Goal: Transaction & Acquisition: Book appointment/travel/reservation

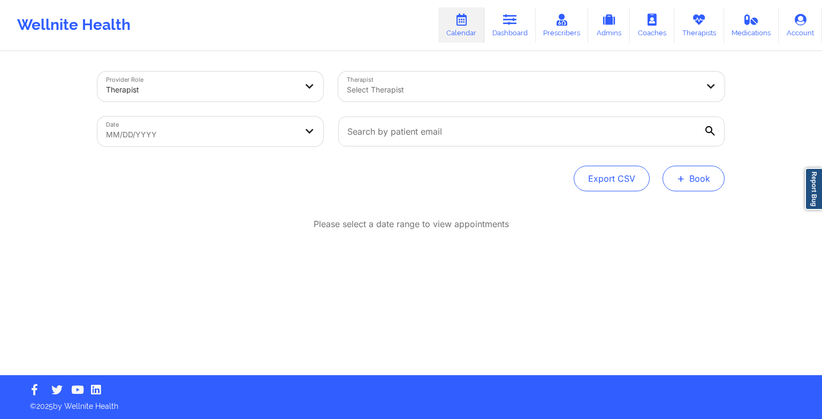
click at [677, 180] on span "+" at bounding box center [681, 178] width 8 height 6
click at [668, 215] on button "Therapy Session" at bounding box center [676, 213] width 82 height 18
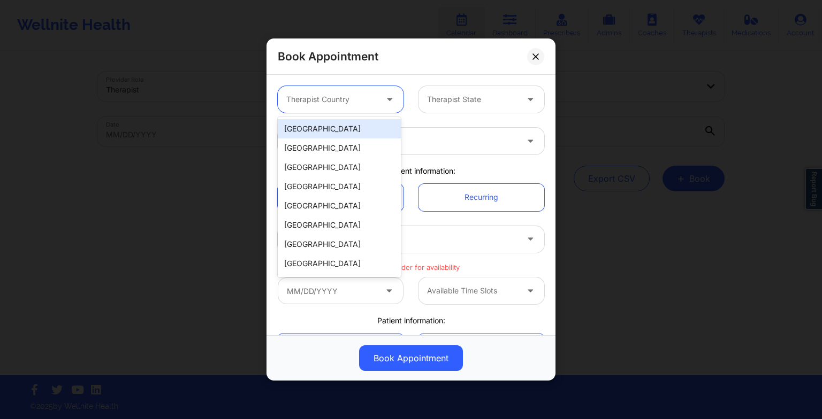
click at [300, 111] on div "Therapist Country" at bounding box center [328, 99] width 100 height 27
click at [304, 131] on div "[GEOGRAPHIC_DATA]" at bounding box center [339, 128] width 123 height 19
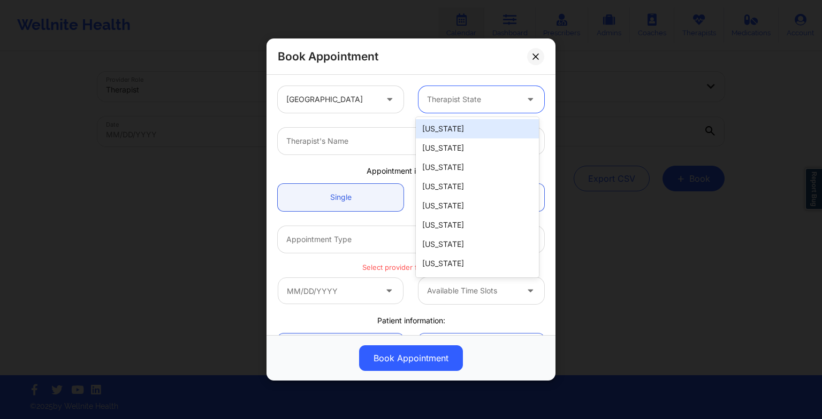
click at [458, 105] on div "Therapist State" at bounding box center [468, 99] width 100 height 27
type input "g"
type input "new"
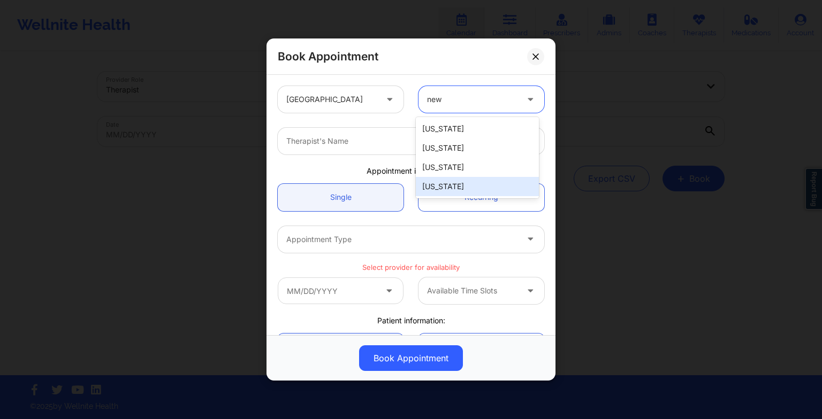
click at [469, 189] on div "[US_STATE]" at bounding box center [477, 186] width 123 height 19
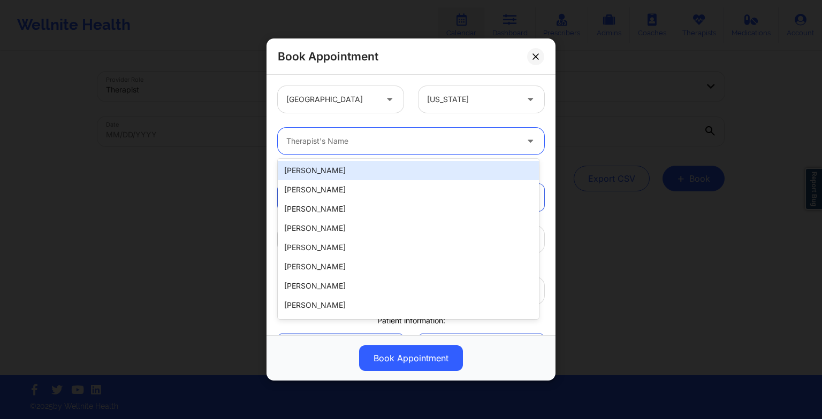
click at [287, 140] on input "Therapist" at bounding box center [287, 141] width 2 height 11
paste input "[PERSON_NAME]"
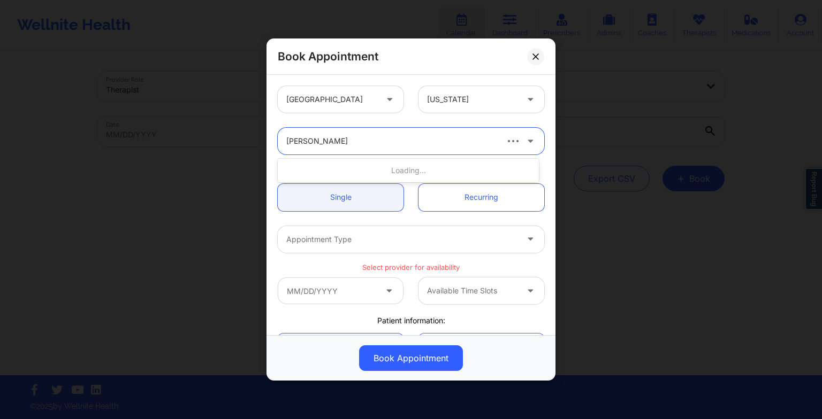
type input "[PERSON_NAME]"
click at [376, 169] on div "[PERSON_NAME]" at bounding box center [408, 170] width 261 height 19
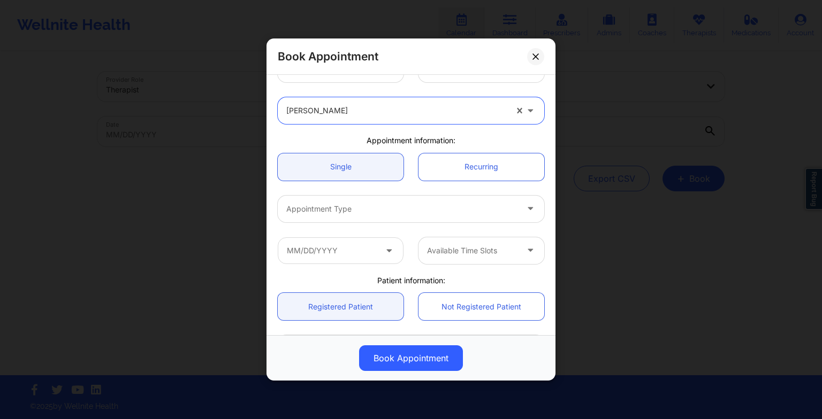
scroll to position [18, 0]
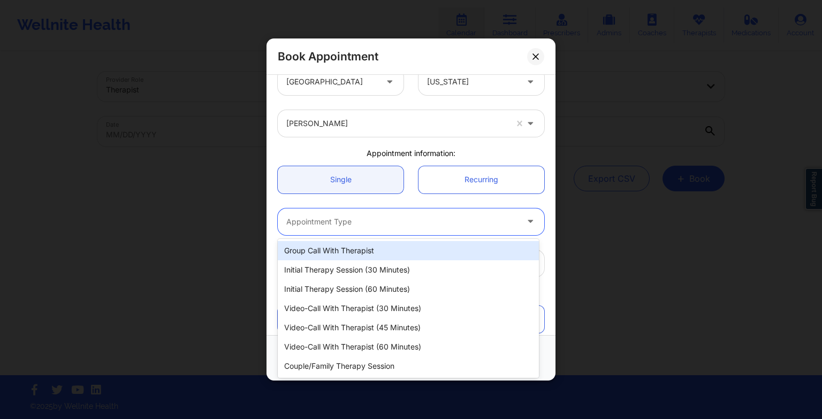
click at [396, 219] on div at bounding box center [401, 222] width 231 height 13
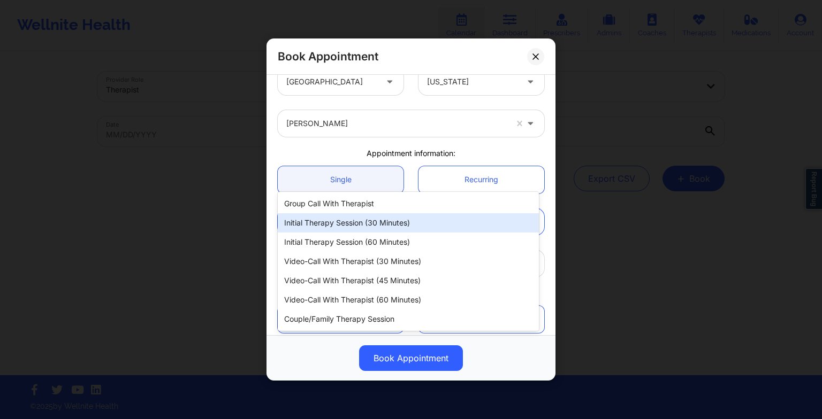
scroll to position [65, 0]
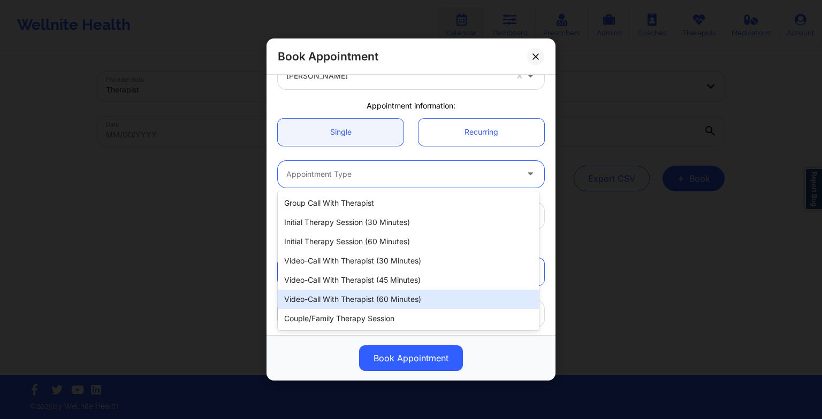
click at [386, 297] on div "Video-Call with Therapist (60 minutes)" at bounding box center [408, 299] width 261 height 19
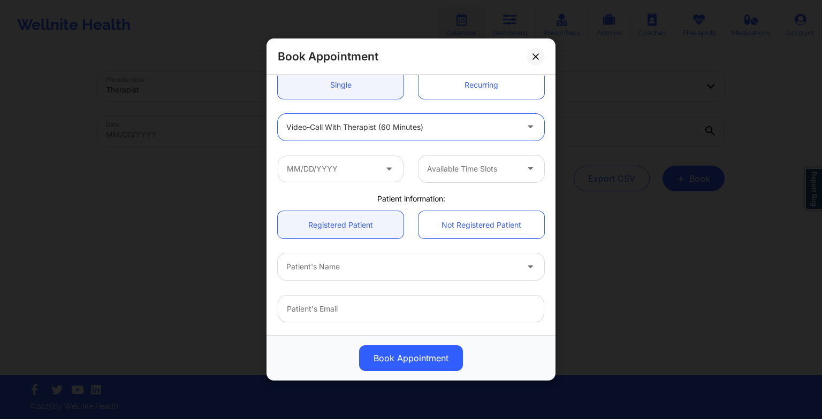
scroll to position [114, 0]
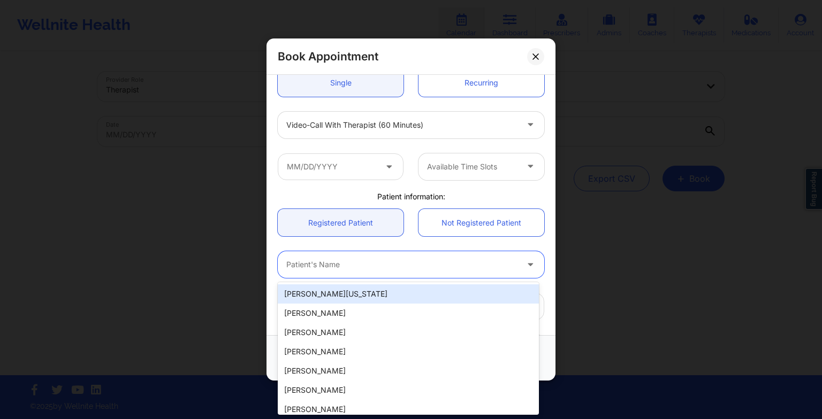
click at [289, 265] on div at bounding box center [401, 264] width 231 height 13
paste input "[PERSON_NAME]"
type input "[PERSON_NAME]"
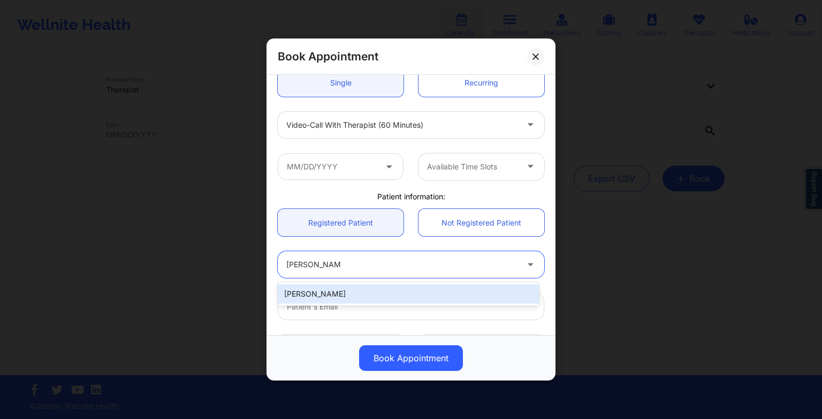
click at [336, 301] on div "[PERSON_NAME]" at bounding box center [408, 294] width 261 height 19
type input "[EMAIL_ADDRESS][DOMAIN_NAME]"
type input "[PHONE_NUMBER]"
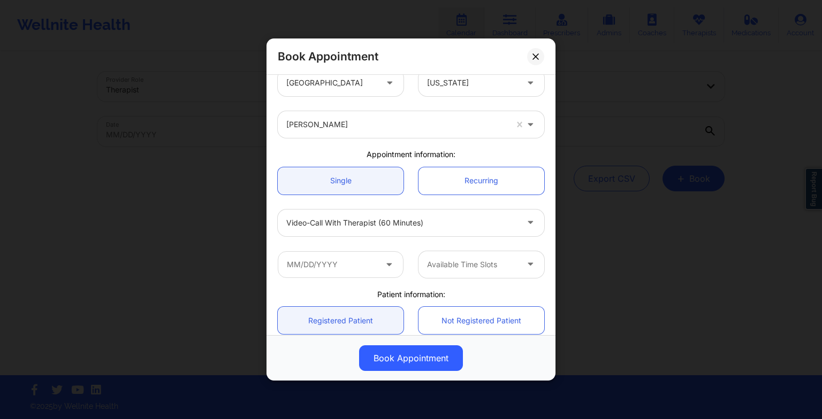
scroll to position [17, 0]
click at [299, 266] on input "text" at bounding box center [341, 264] width 126 height 27
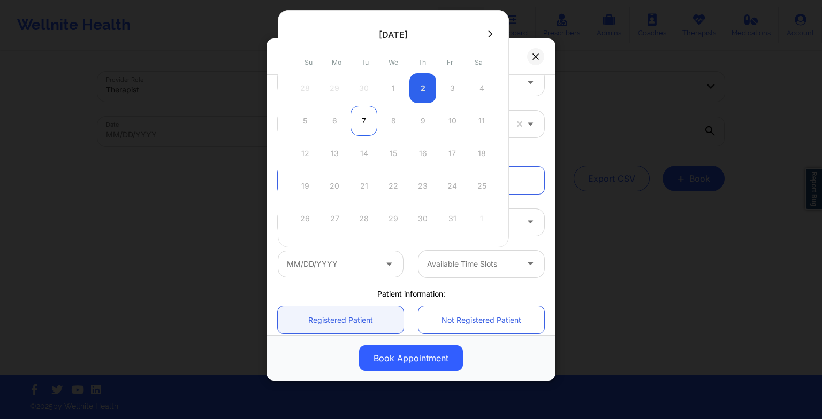
click at [360, 131] on div "7" at bounding box center [363, 121] width 27 height 30
type input "[DATE]"
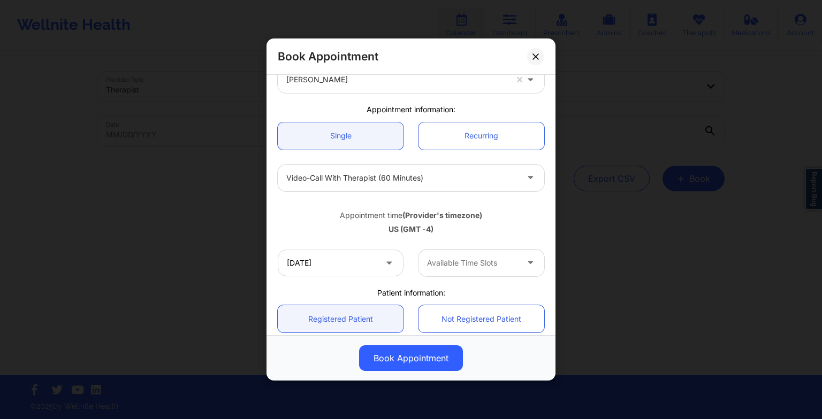
scroll to position [62, 0]
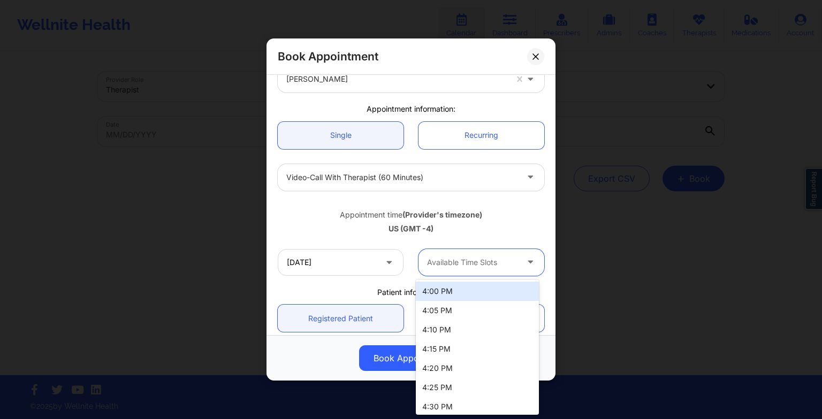
click at [477, 267] on div at bounding box center [472, 262] width 90 height 13
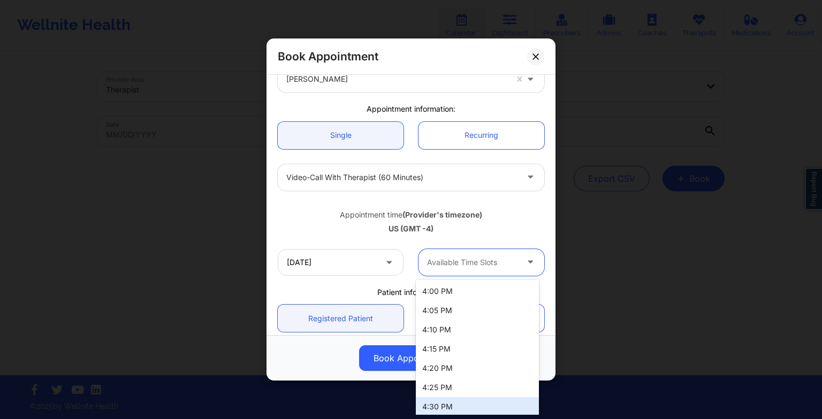
scroll to position [30, 0]
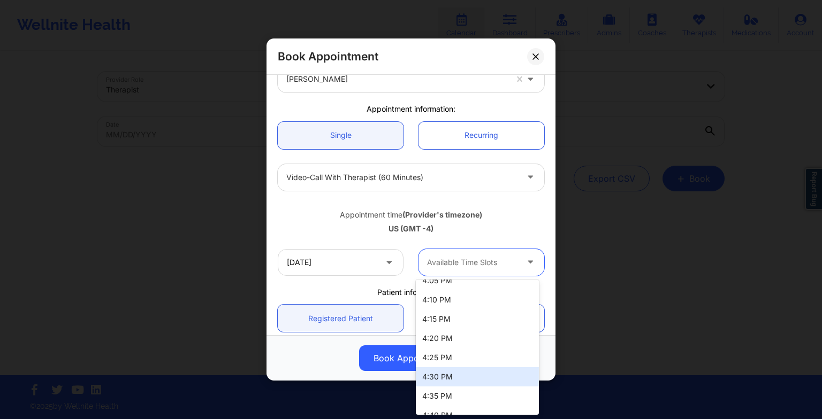
click at [467, 378] on div "4:30 PM" at bounding box center [477, 377] width 123 height 19
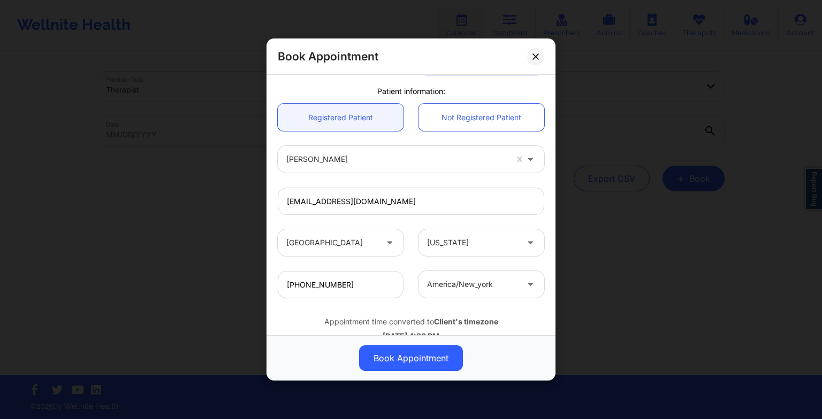
scroll to position [295, 0]
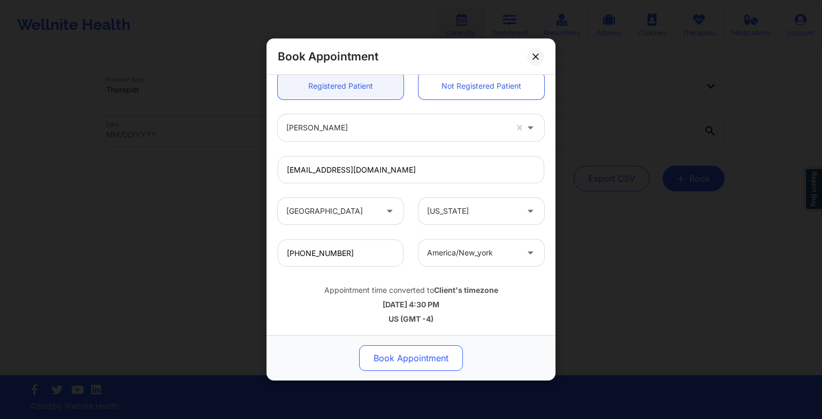
click at [397, 355] on button "Book Appointment" at bounding box center [411, 359] width 104 height 26
